Goal: Transaction & Acquisition: Book appointment/travel/reservation

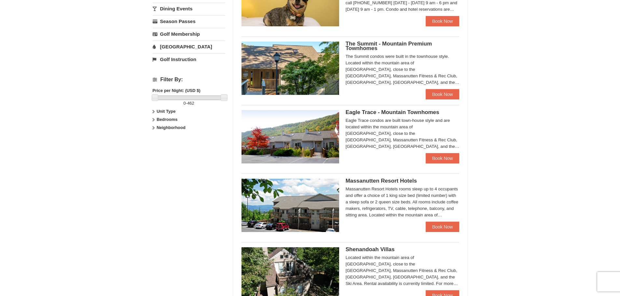
scroll to position [228, 0]
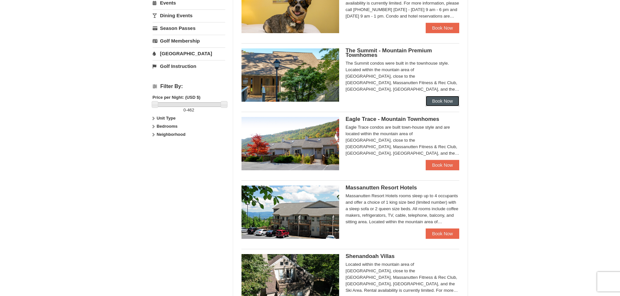
click at [444, 100] on link "Book Now" at bounding box center [442, 101] width 34 height 10
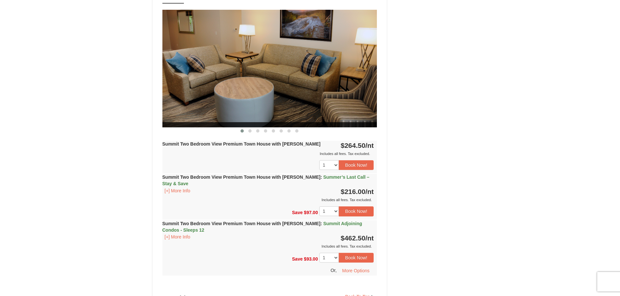
scroll to position [1821, 0]
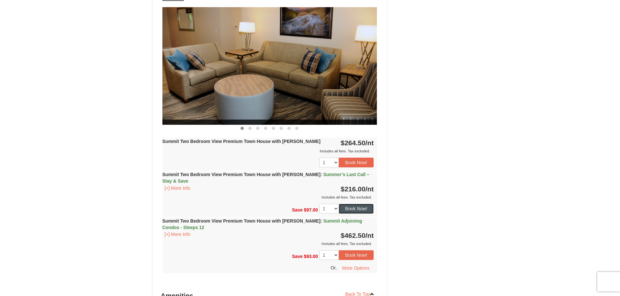
click at [360, 204] on button "Book Now!" at bounding box center [356, 209] width 35 height 10
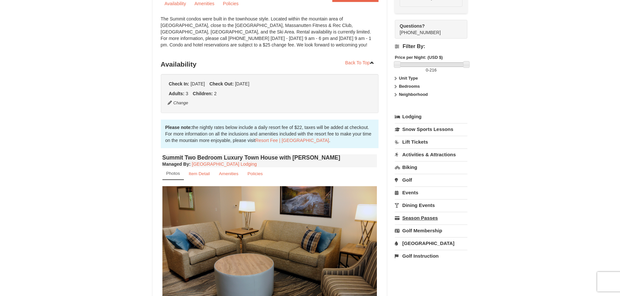
scroll to position [63, 0]
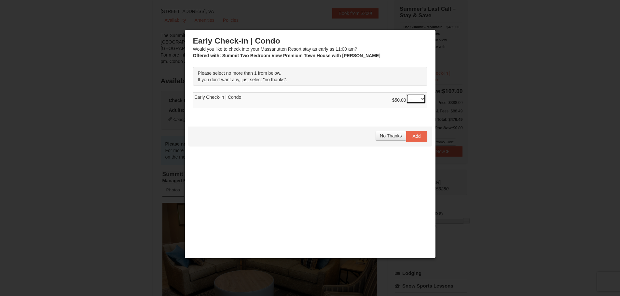
click at [419, 100] on select "-- 01" at bounding box center [416, 99] width 20 height 10
select select "1"
click at [406, 94] on select "-- 01" at bounding box center [416, 99] width 20 height 10
click at [414, 137] on span "Add" at bounding box center [416, 136] width 8 height 5
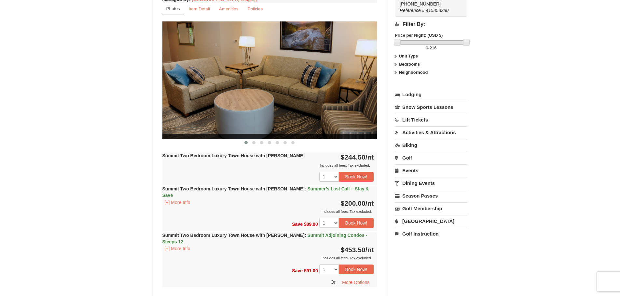
scroll to position [130, 0]
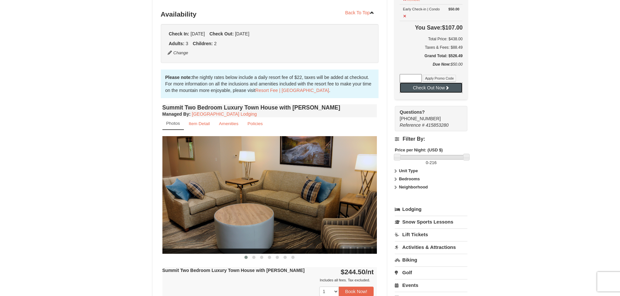
click at [437, 83] on button "Check Out Now" at bounding box center [430, 88] width 63 height 10
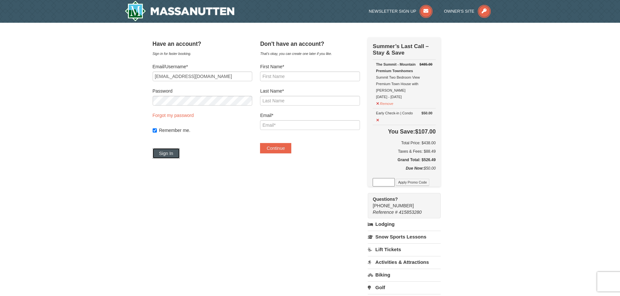
click at [174, 153] on button "Sign In" at bounding box center [166, 153] width 27 height 10
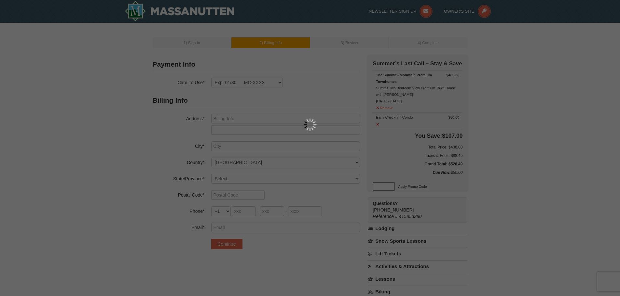
type input "9314 Crystalwood Ln"
type input "Henrico"
select select "VA"
type input "23294"
type input "757"
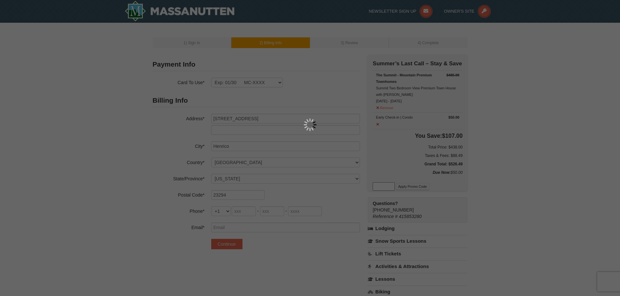
type input "206"
type input "9037"
type input "ka765@hotmail.com"
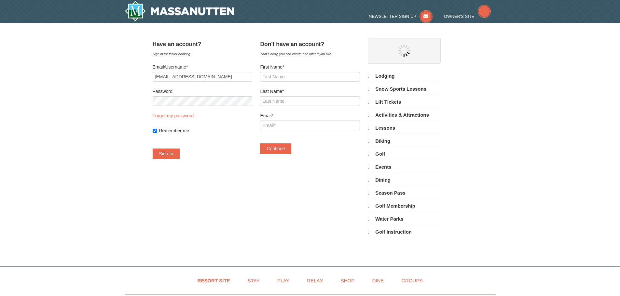
select select "9"
